Goal: Information Seeking & Learning: Ask a question

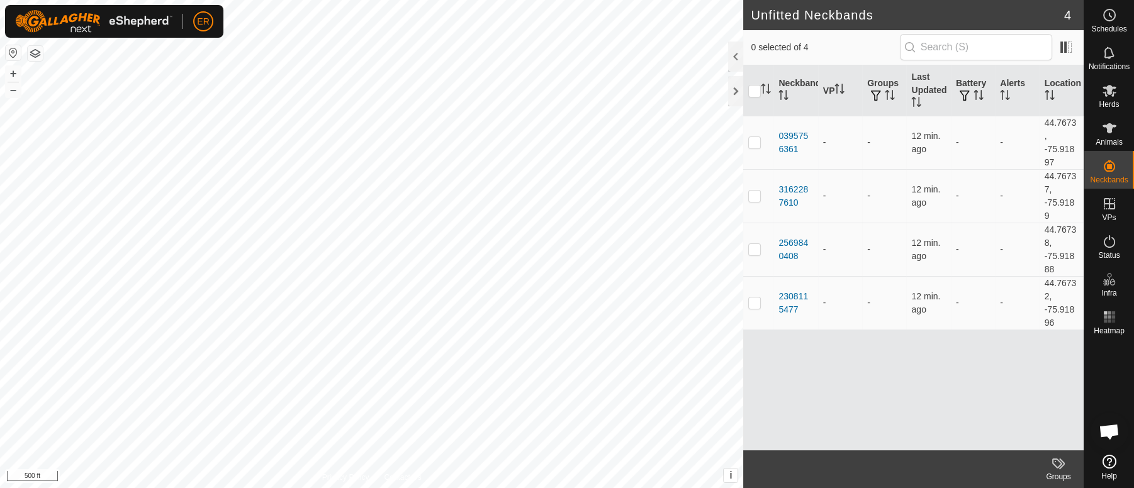
scroll to position [10997, 0]
click at [1107, 432] on span "Open chat" at bounding box center [1109, 433] width 21 height 18
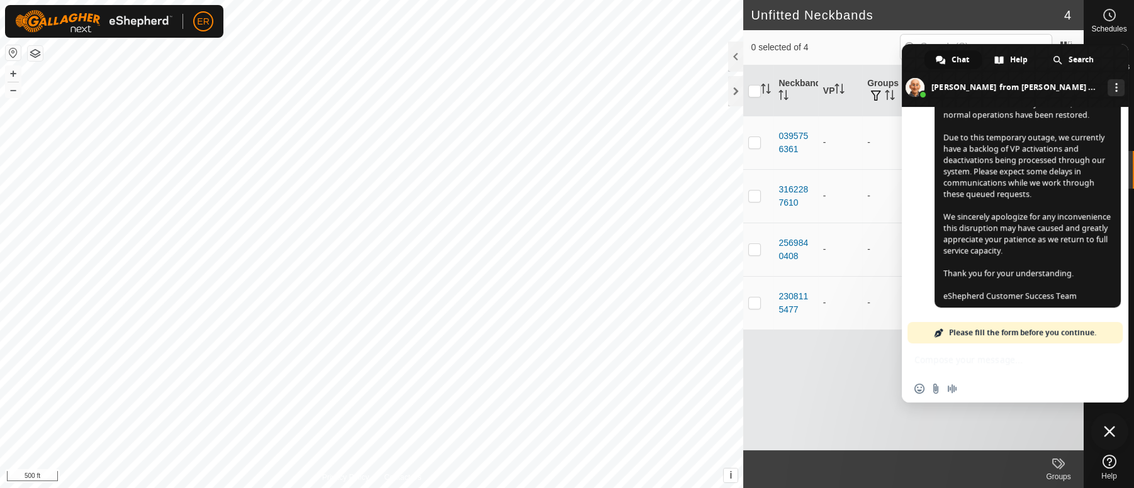
scroll to position [11009, 0]
click at [1076, 62] on span "Search" at bounding box center [1080, 59] width 25 height 19
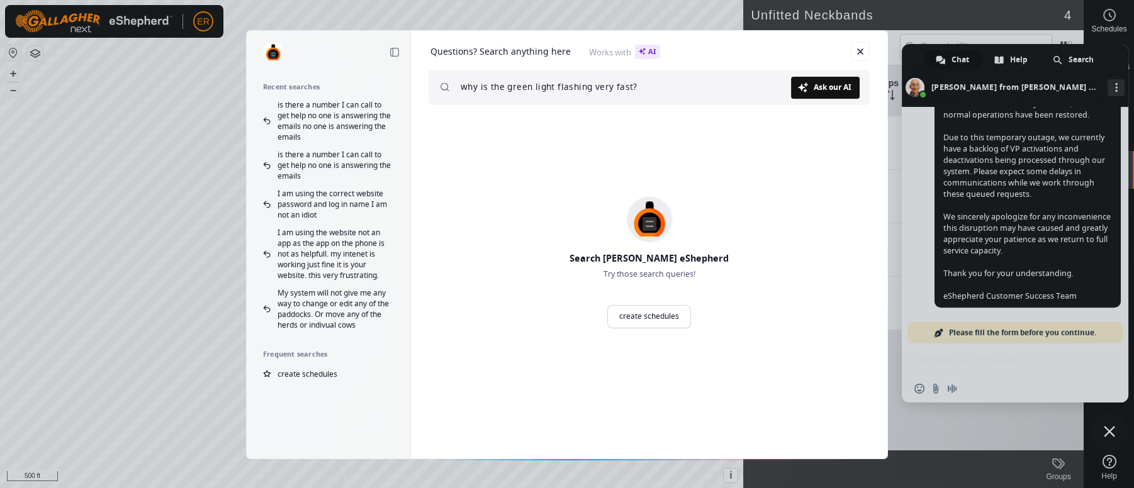
click at [826, 90] on span "Ask our AI" at bounding box center [833, 88] width 38 height 8
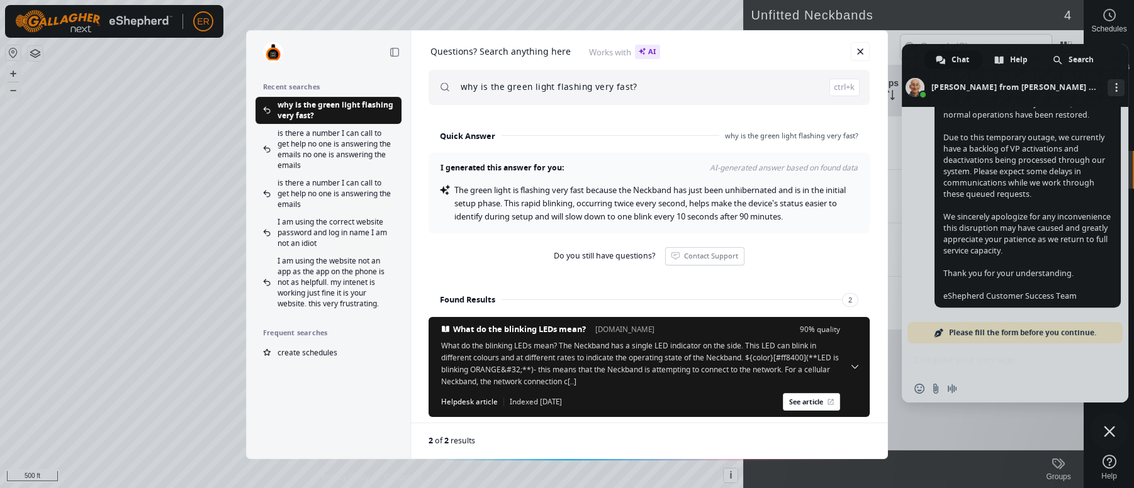
click at [826, 90] on input "why is the green light flashing very fast?" at bounding box center [660, 87] width 399 height 35
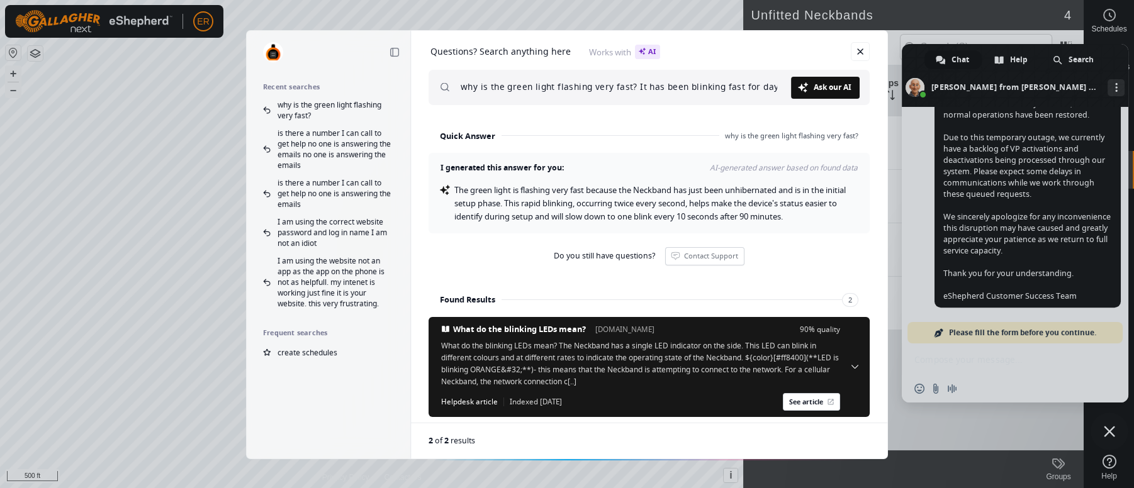
type input "why is the green light flashing very fast? It has been blinking fast for days"
click at [841, 89] on span "Ask our AI" at bounding box center [833, 88] width 38 height 8
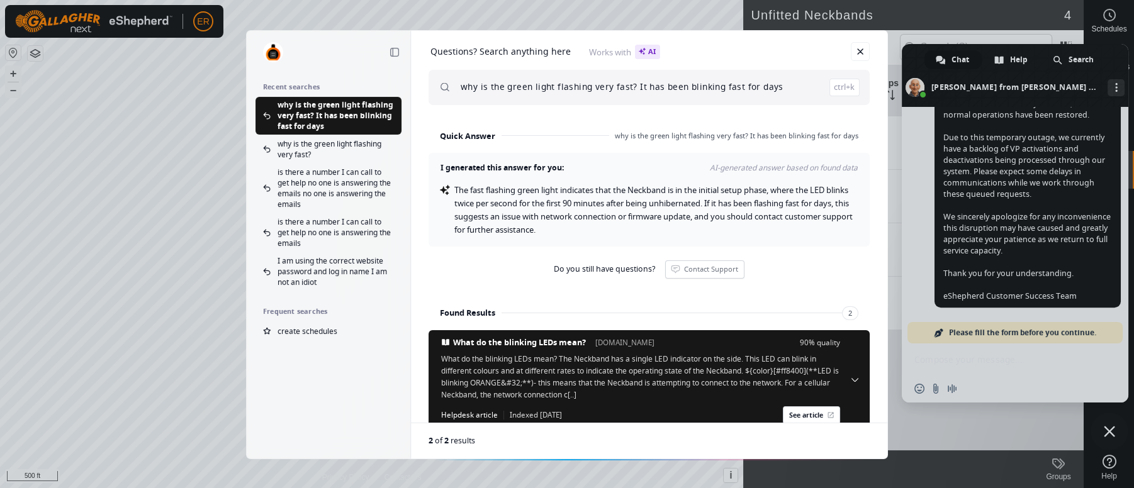
click at [841, 89] on input "why is the green light flashing very fast? It has been blinking fast for days" at bounding box center [660, 87] width 399 height 35
click at [872, 72] on div "Questions? Search anything here Works with AI why is the green light flashing v…" at bounding box center [649, 76] width 476 height 90
click at [596, 271] on span "Do you still have questions?" at bounding box center [604, 269] width 101 height 10
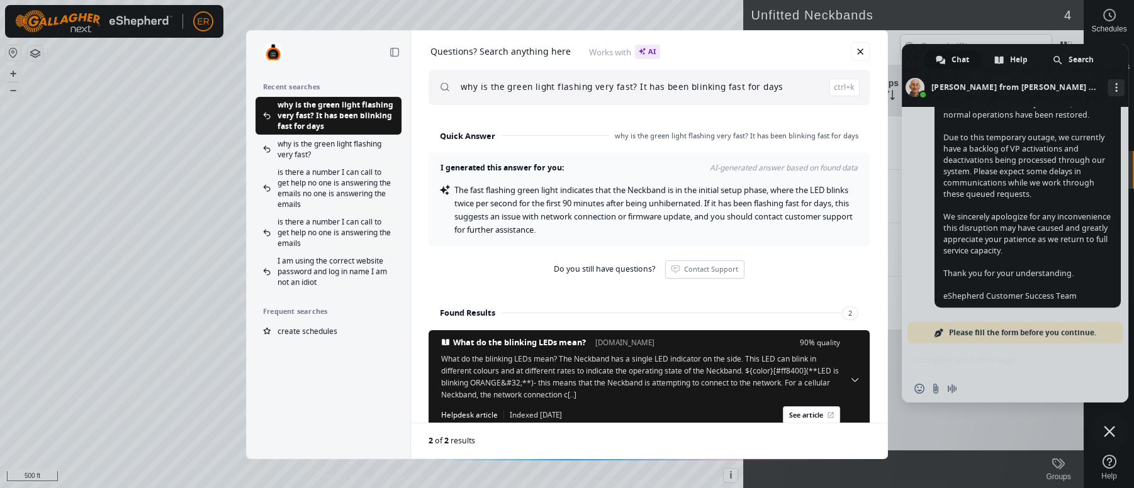
click at [596, 271] on span "Do you still have questions?" at bounding box center [604, 269] width 101 height 10
click at [1108, 431] on div "Collapse sidebar Recent searches why is the green light flashing very fast? It …" at bounding box center [567, 244] width 1134 height 488
click at [860, 51] on link "Close" at bounding box center [860, 51] width 19 height 19
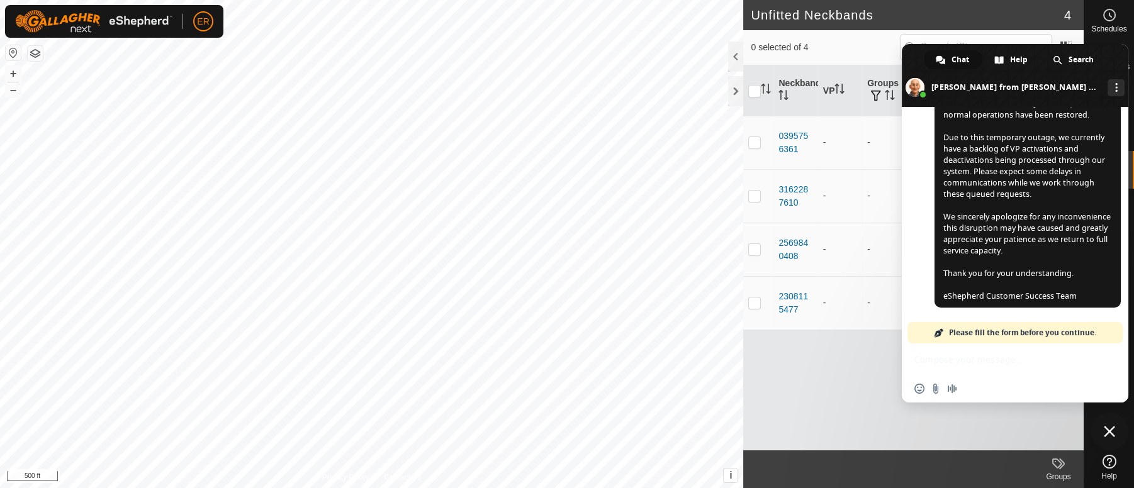
click at [1109, 429] on span "Close chat" at bounding box center [1109, 431] width 11 height 11
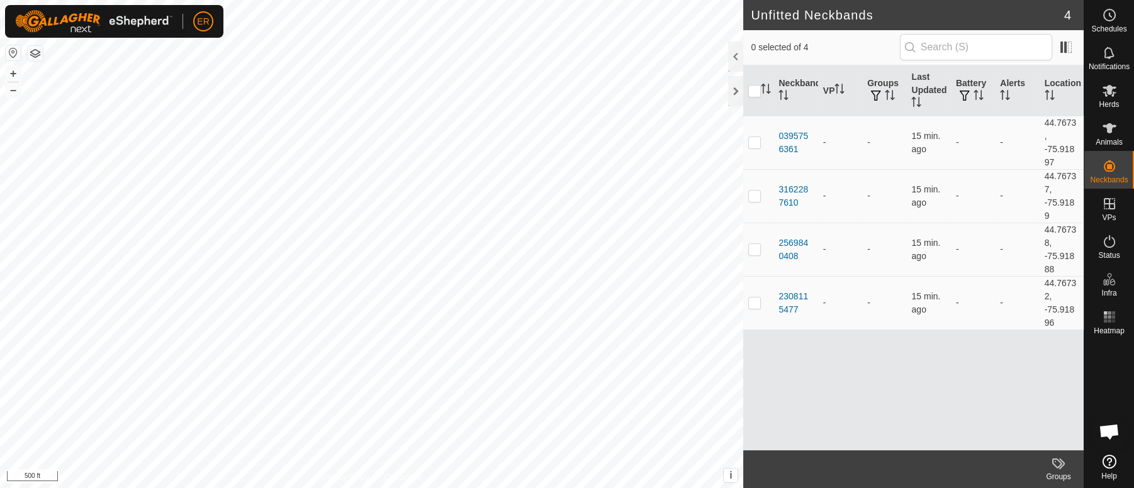
click at [1109, 429] on span "Open chat" at bounding box center [1109, 433] width 21 height 18
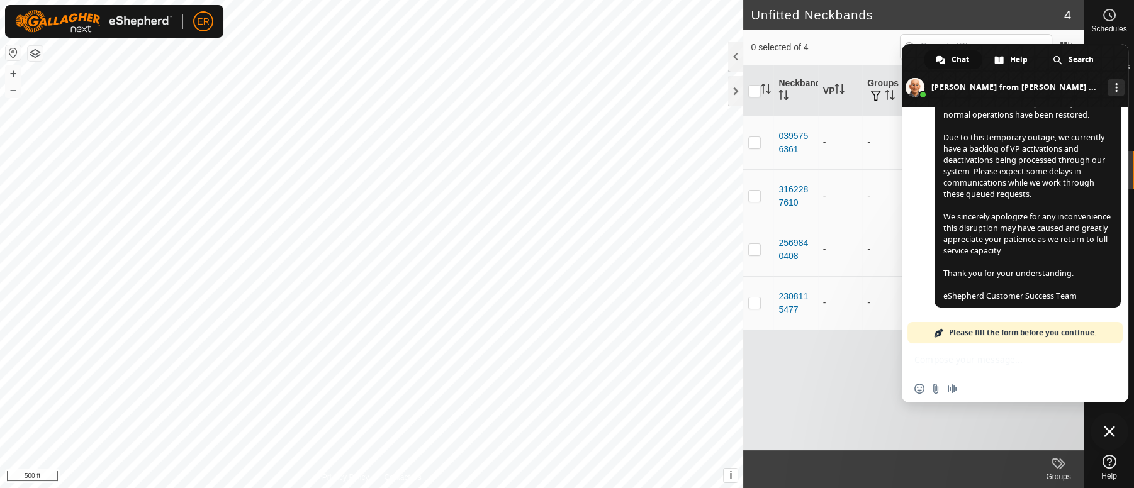
click at [1109, 429] on span "Close chat" at bounding box center [1109, 431] width 11 height 11
